Goal: Information Seeking & Learning: Learn about a topic

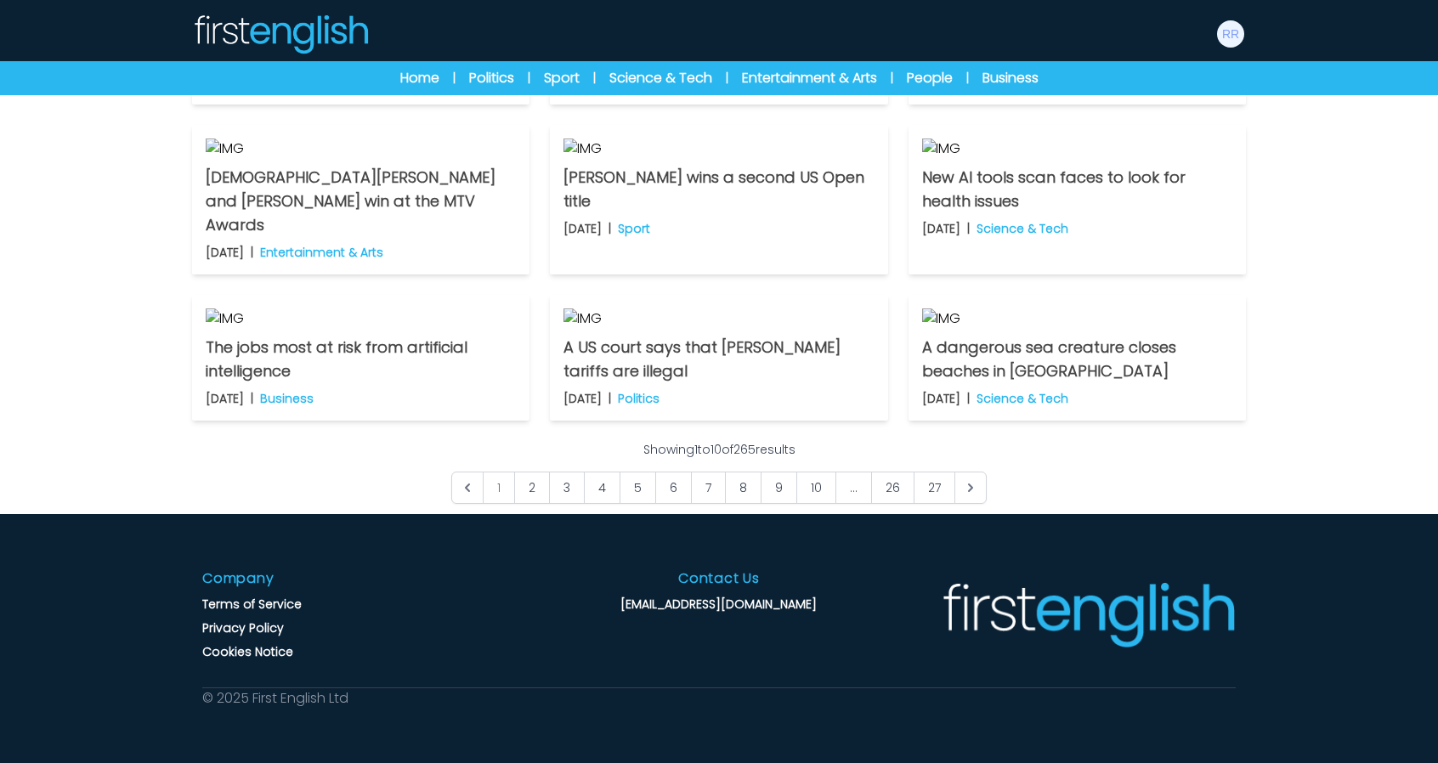
scroll to position [1224, 0]
click at [940, 489] on link "27" at bounding box center [934, 488] width 42 height 32
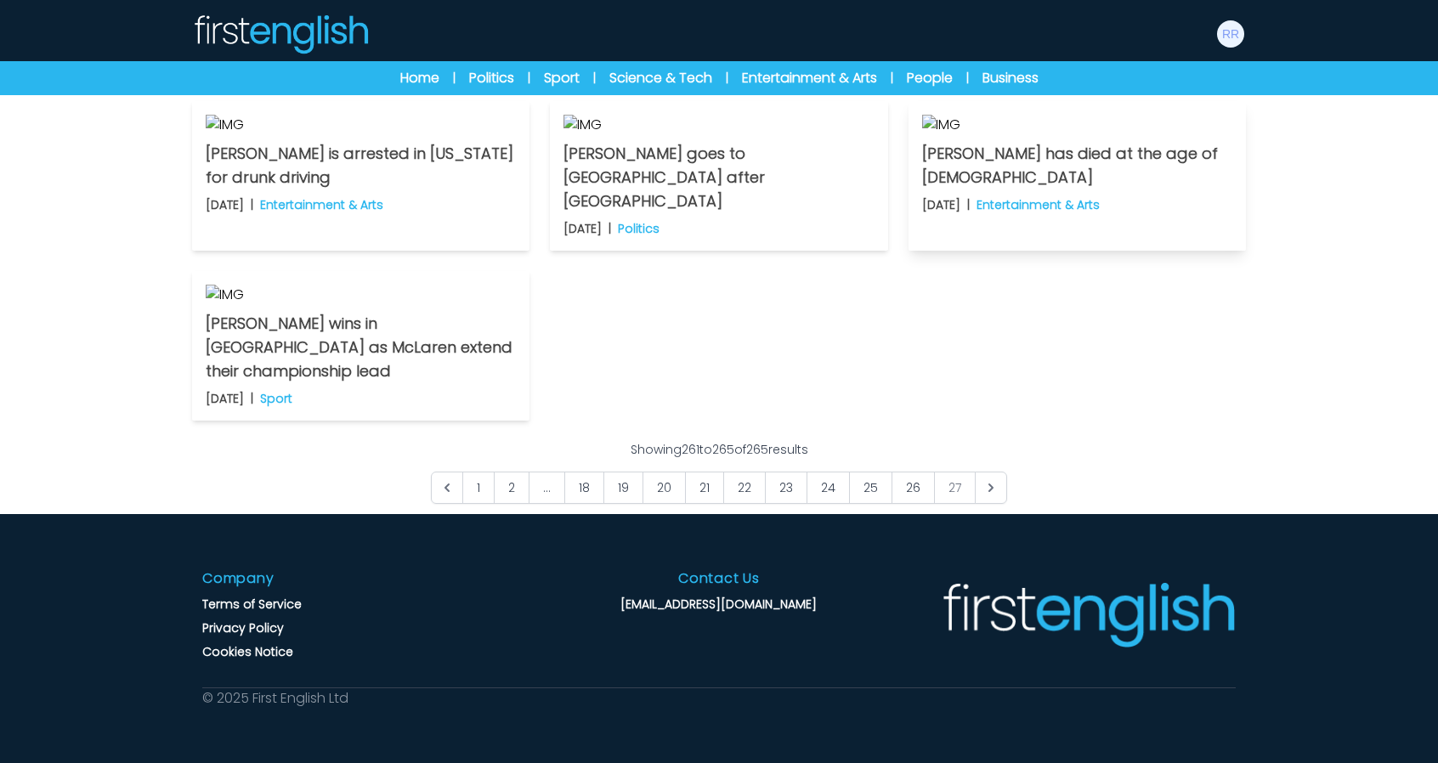
scroll to position [850, 0]
click at [950, 504] on span "27" at bounding box center [955, 488] width 42 height 32
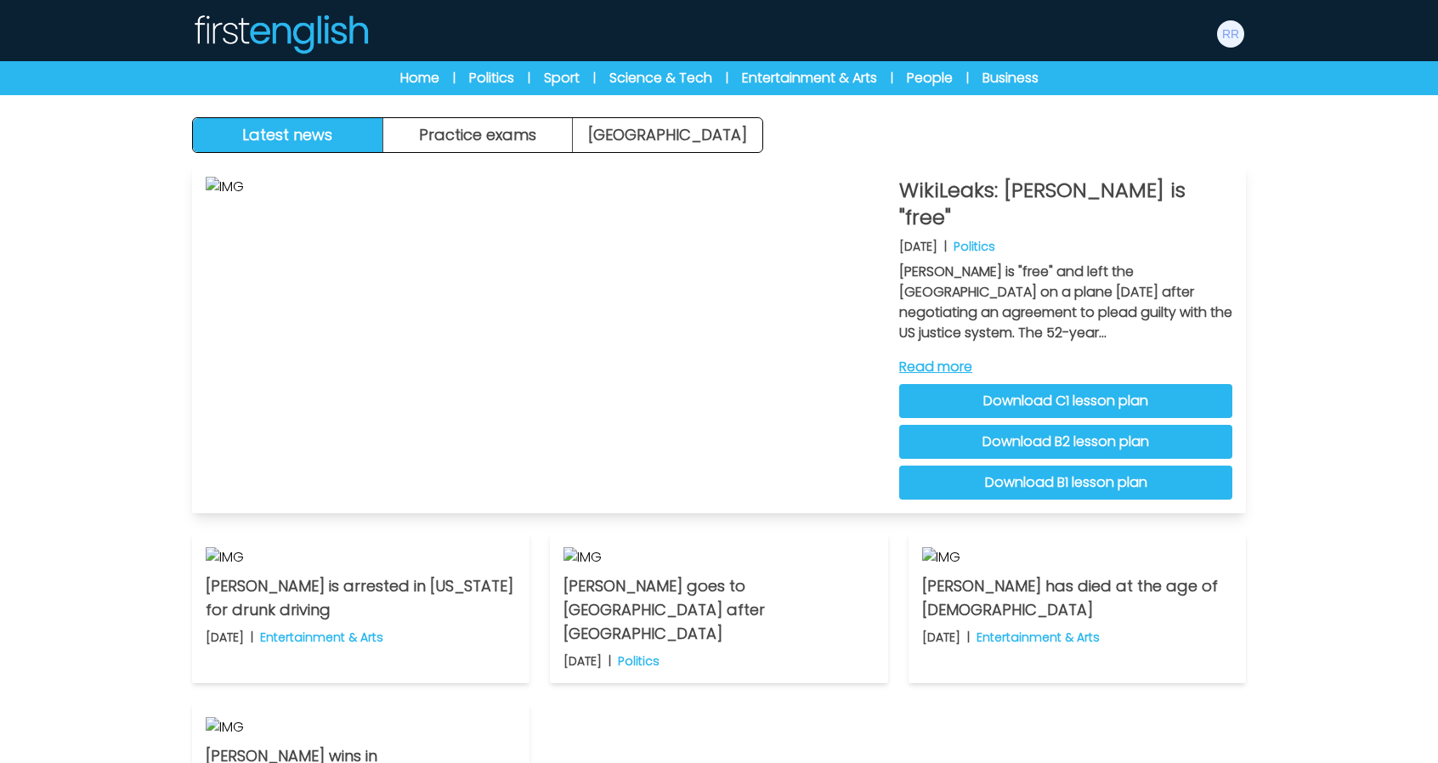
scroll to position [0, 0]
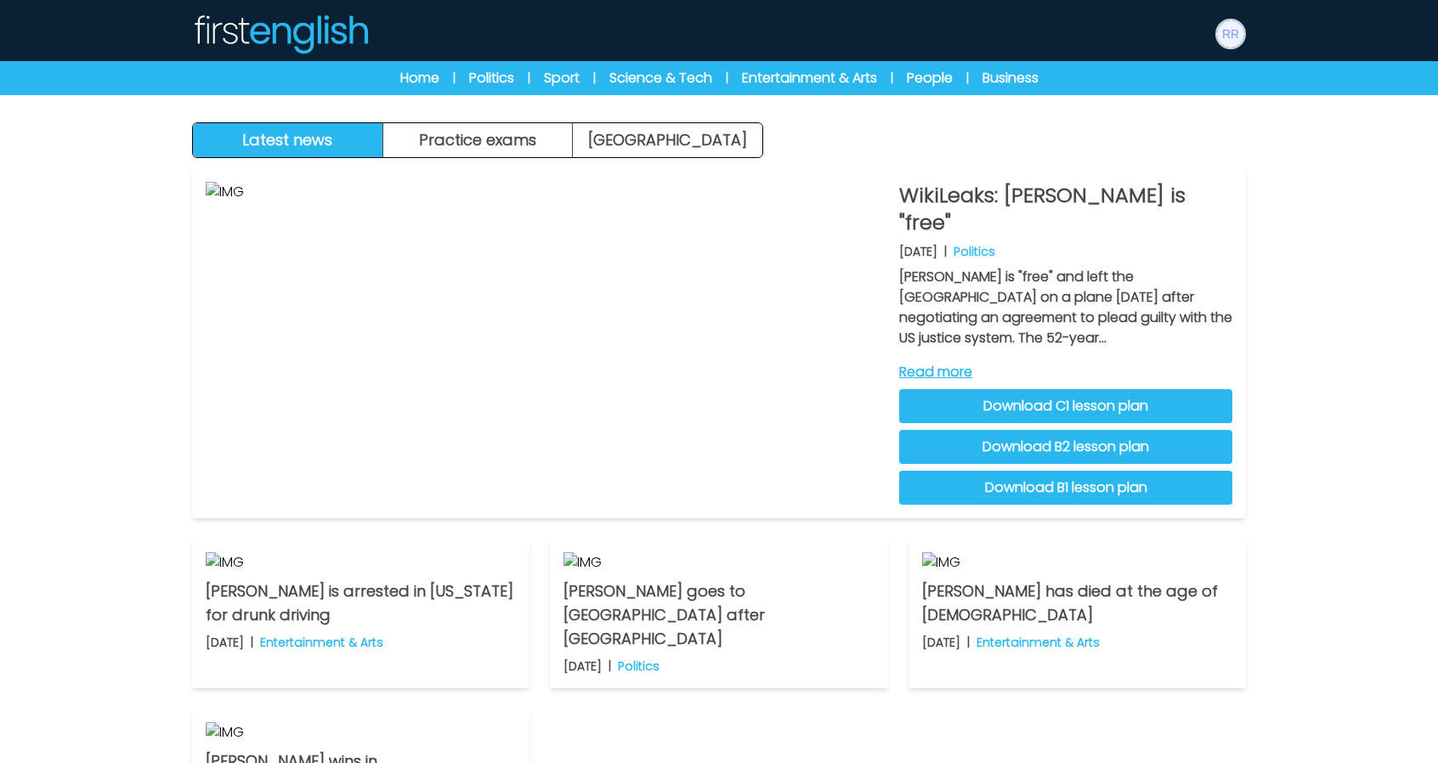
click at [1225, 36] on img at bounding box center [1230, 33] width 27 height 27
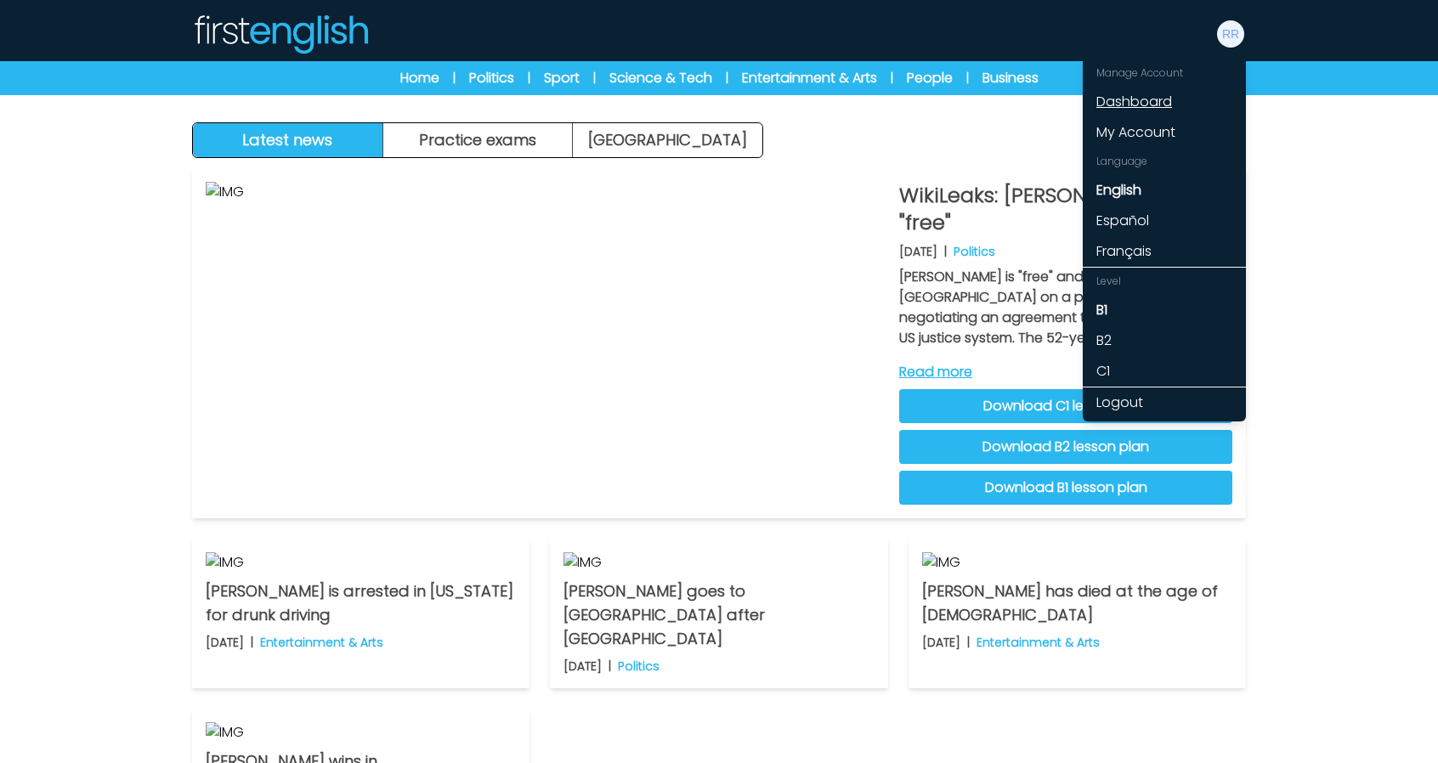
click at [1158, 98] on link "Dashboard" at bounding box center [1164, 102] width 163 height 31
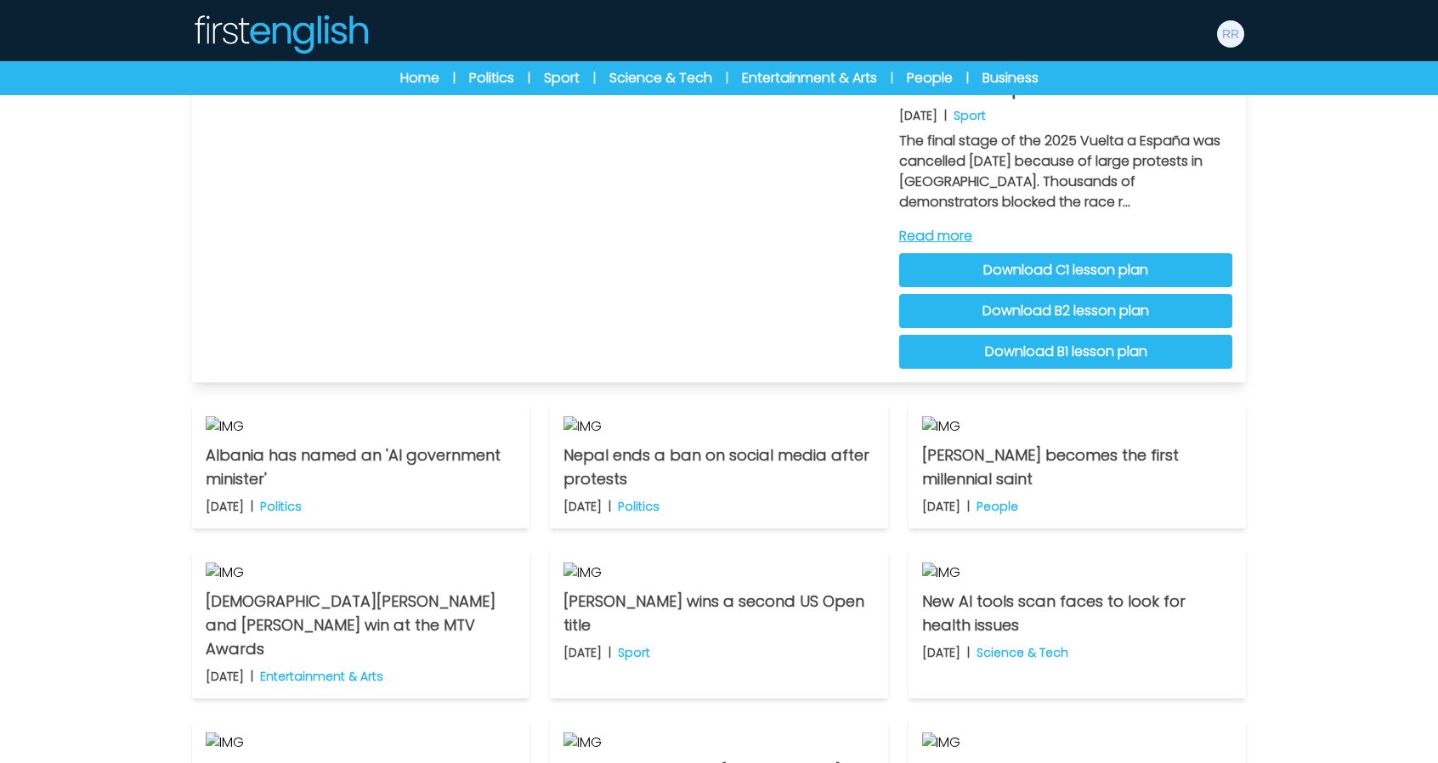
scroll to position [170, 0]
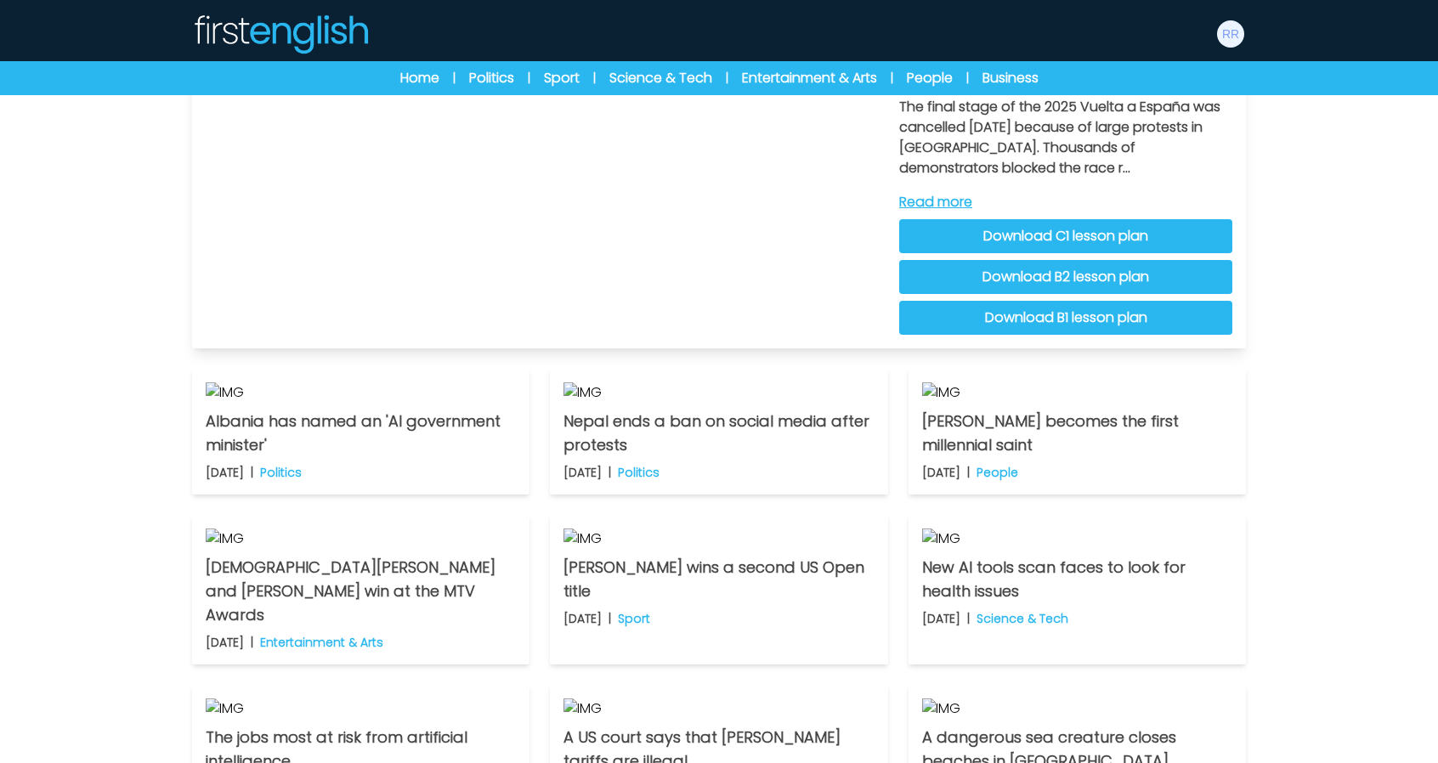
click at [920, 201] on link "Read more" at bounding box center [1065, 202] width 333 height 20
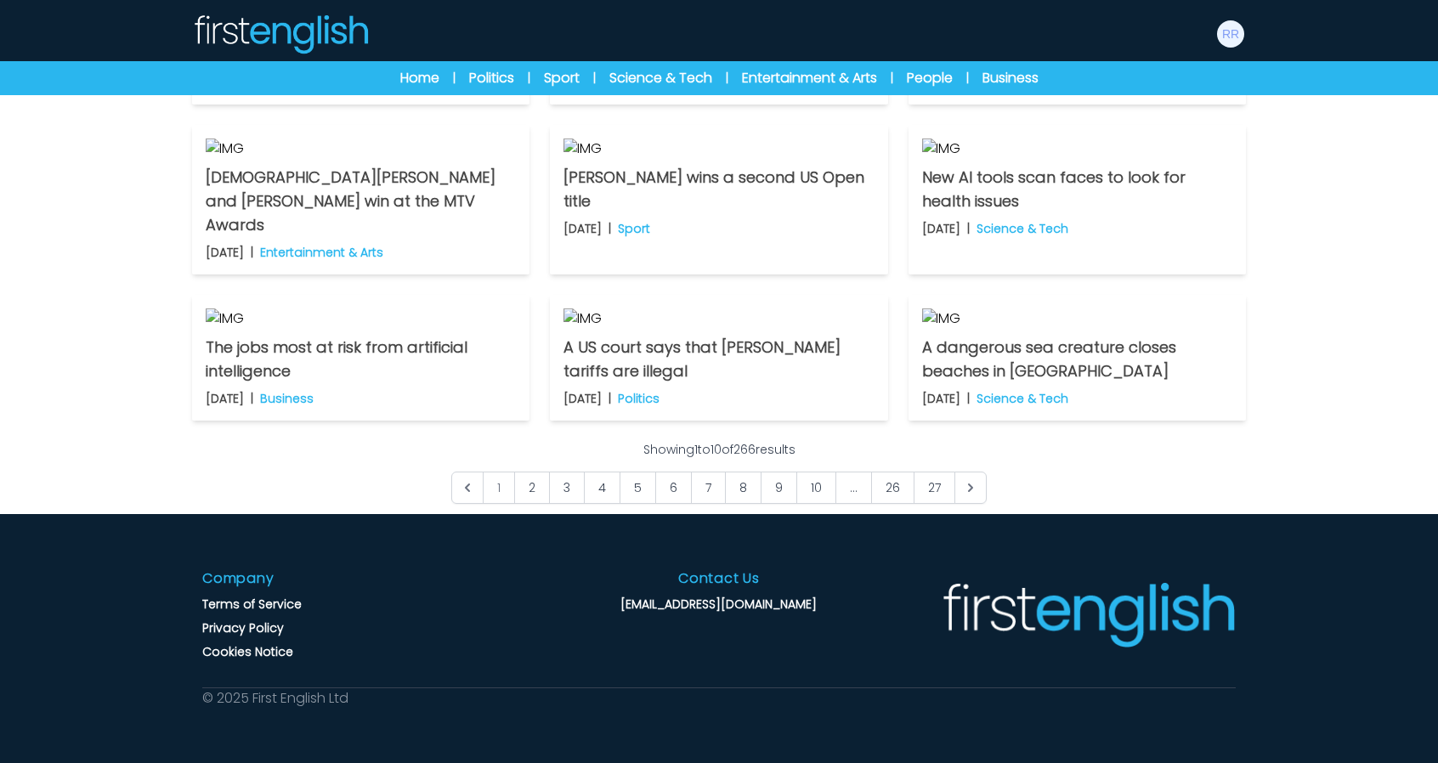
scroll to position [1224, 0]
click at [937, 489] on link "27" at bounding box center [934, 488] width 42 height 32
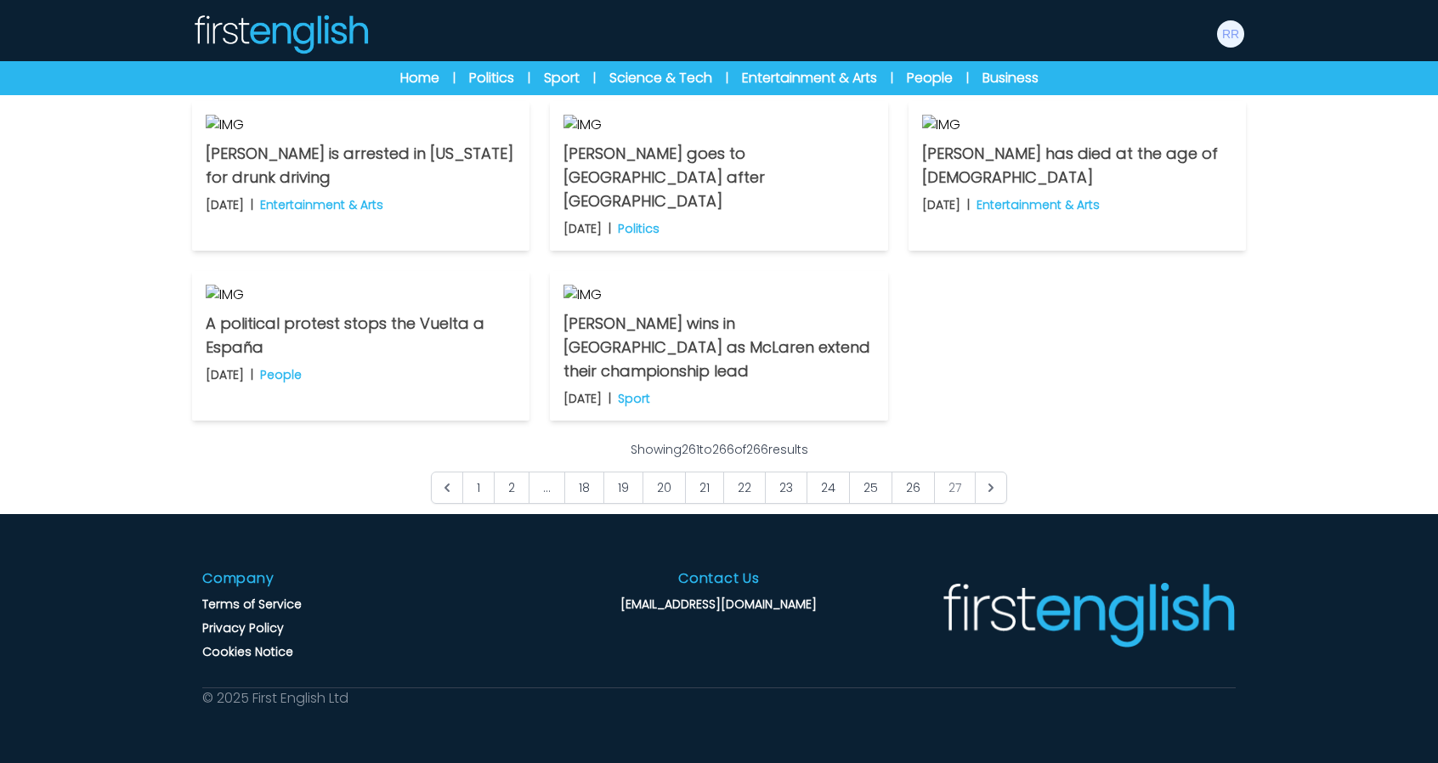
scroll to position [765, 0]
click at [260, 359] on p "A political protest stops the Vuelta a España" at bounding box center [361, 336] width 310 height 48
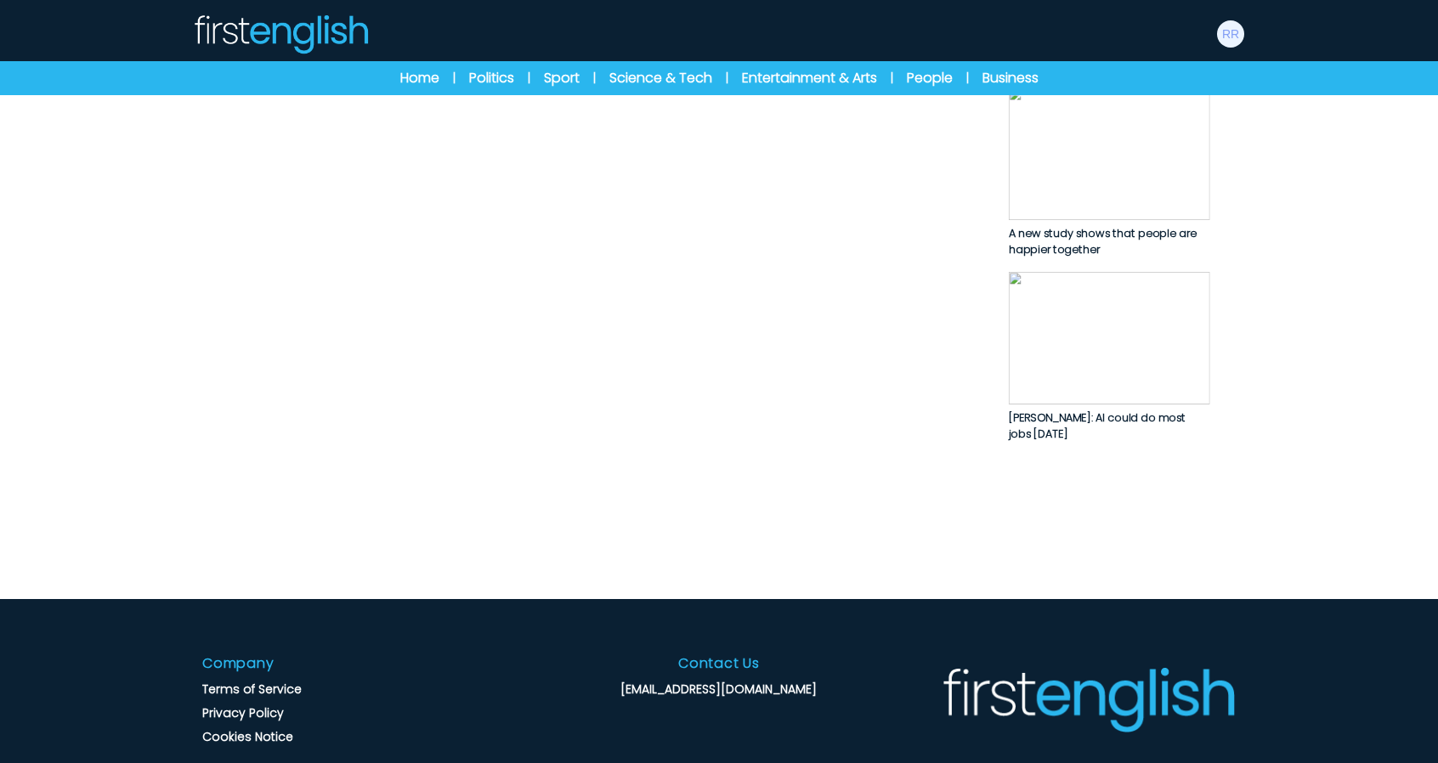
scroll to position [636, 0]
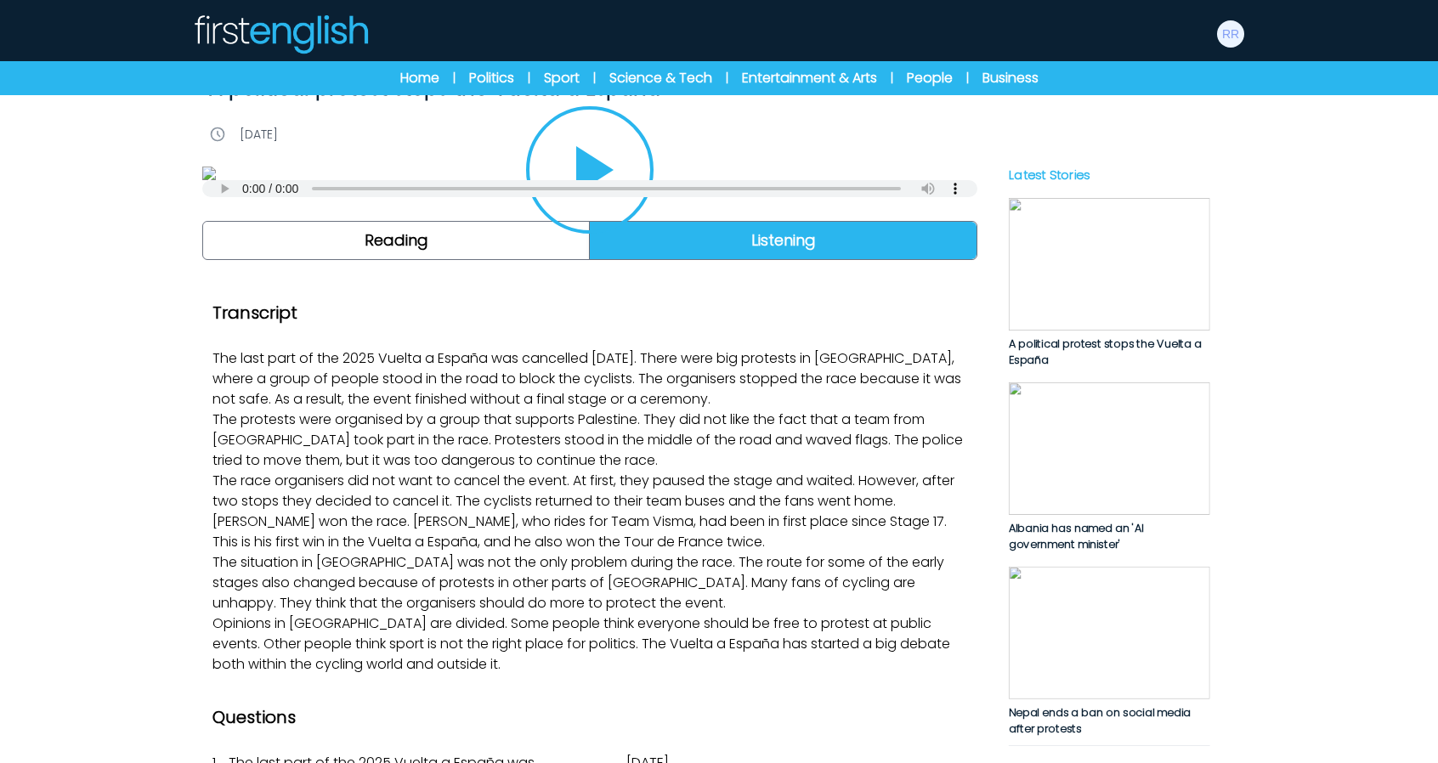
scroll to position [85, 0]
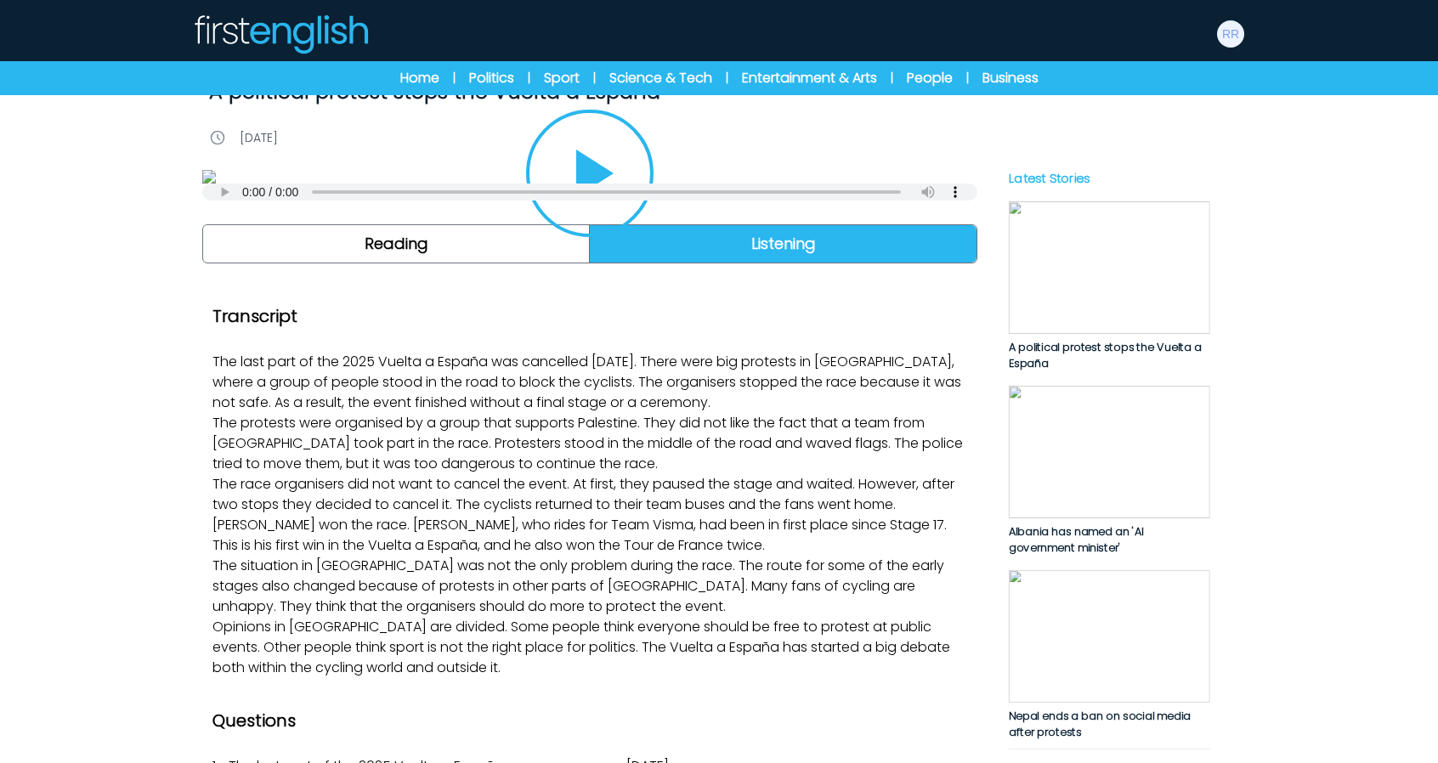
click at [569, 214] on icon "Play/Pause" at bounding box center [590, 174] width 82 height 82
click at [574, 197] on icon "Play/Pause" at bounding box center [589, 174] width 41 height 48
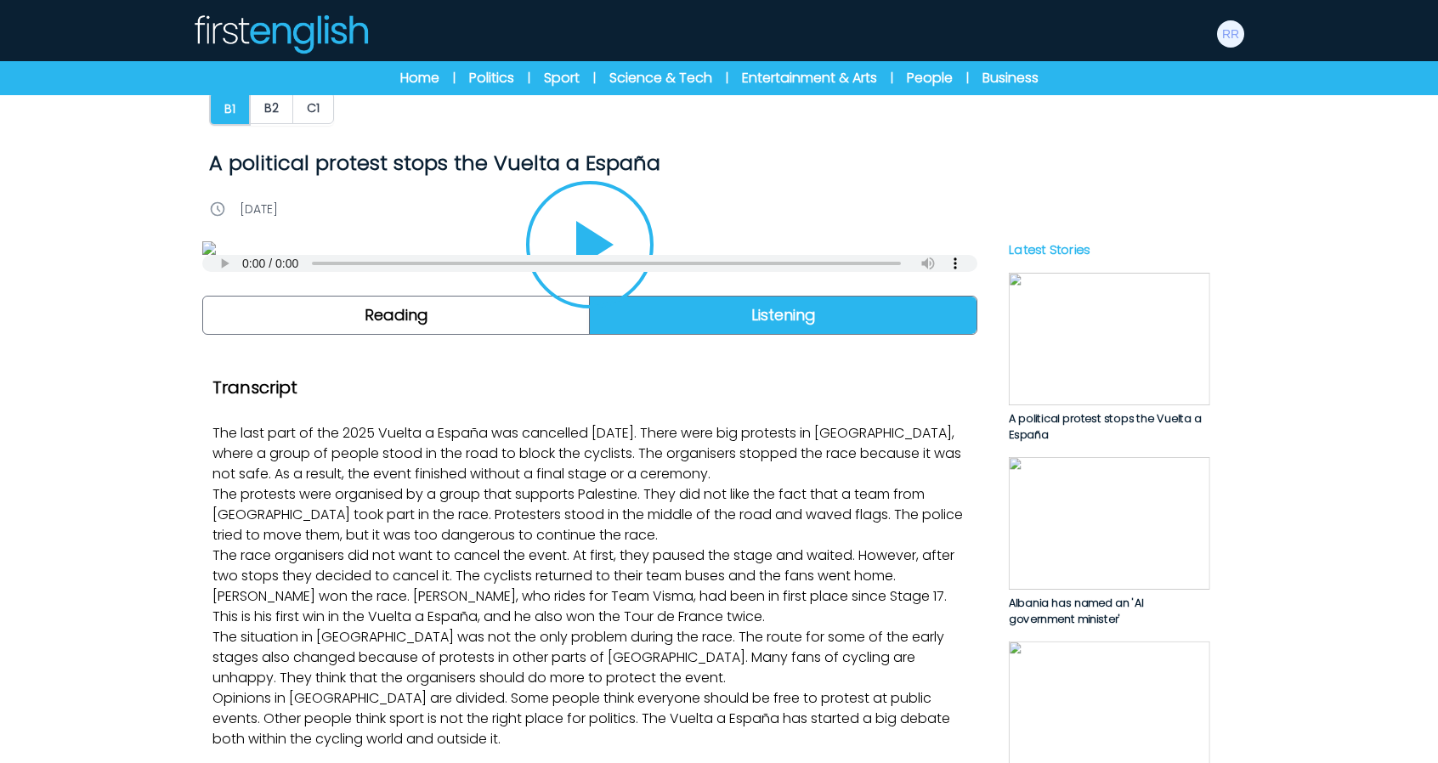
scroll to position [0, 0]
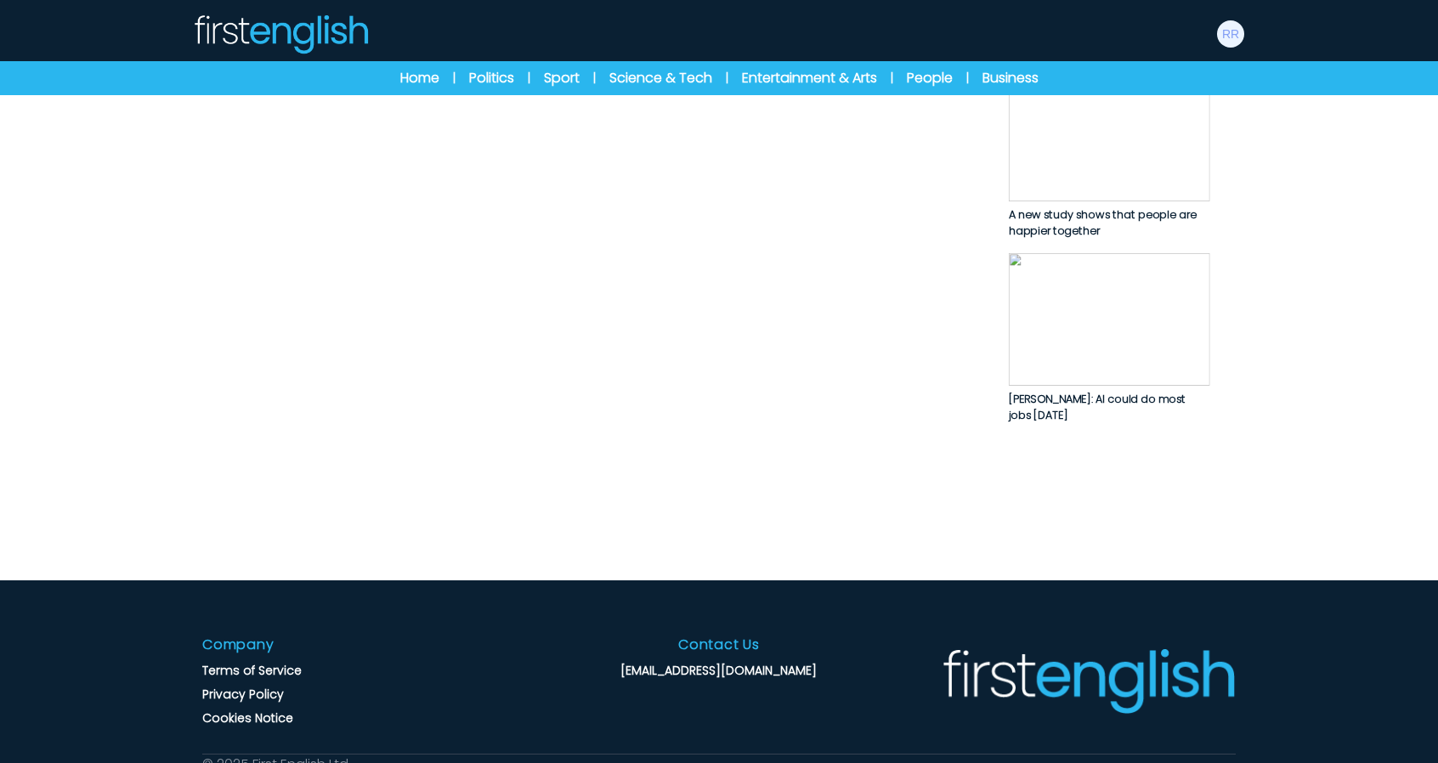
scroll to position [806, 0]
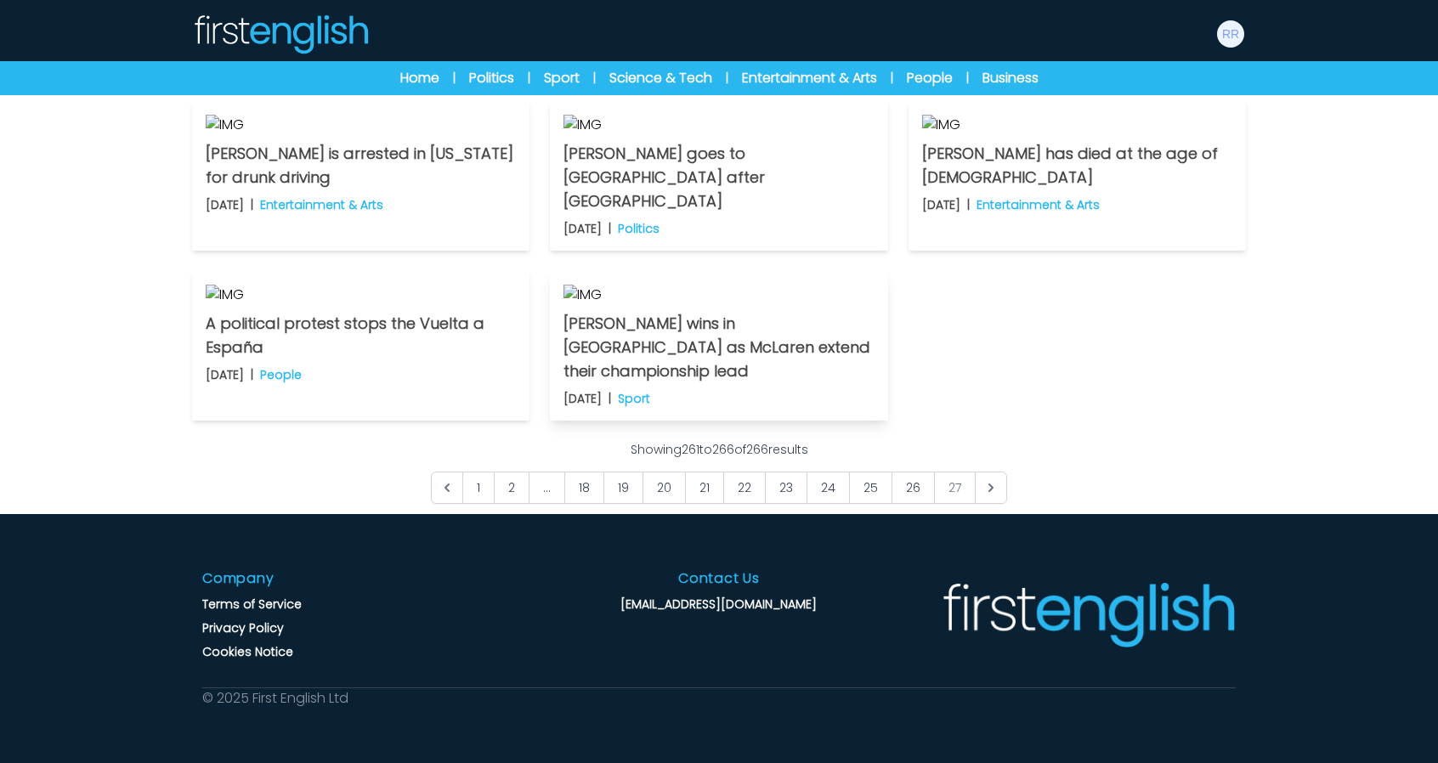
scroll to position [554, 0]
